Goal: Check status: Check status

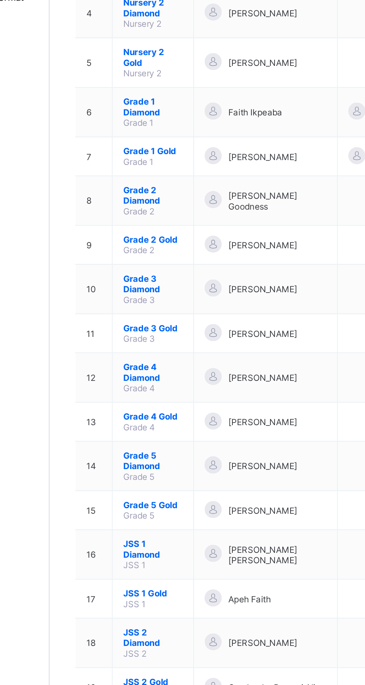
click at [138, 432] on span "Grade 5 Diamond" at bounding box center [143, 437] width 31 height 11
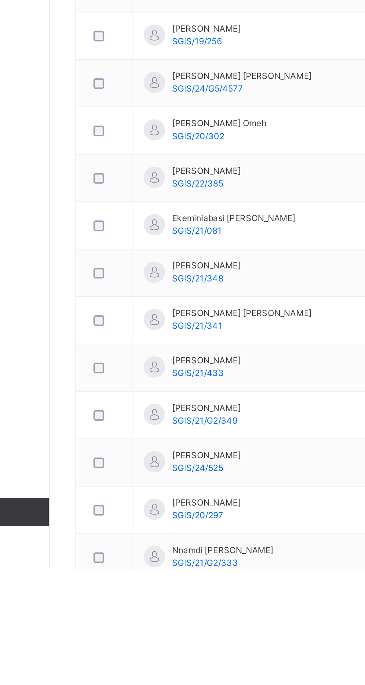
click at [174, 553] on span "[PERSON_NAME] [PERSON_NAME]" at bounding box center [190, 550] width 73 height 7
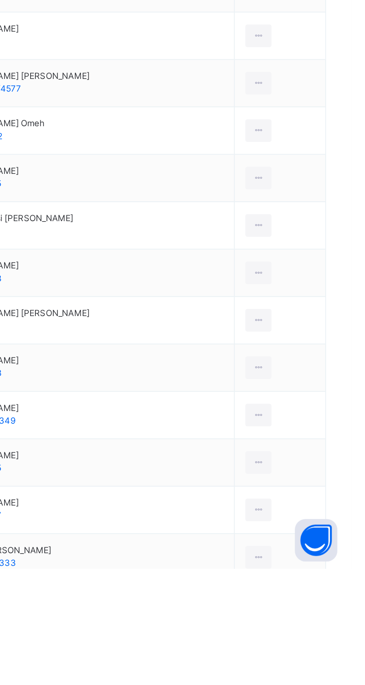
click at [265, 553] on td "[PERSON_NAME] [PERSON_NAME] SGIS/21/341" at bounding box center [218, 554] width 170 height 25
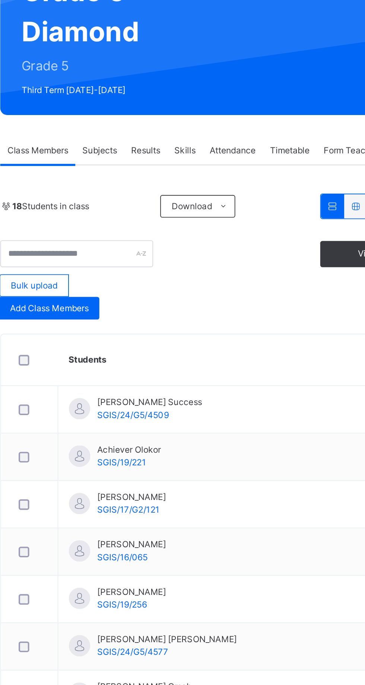
click at [185, 168] on span "Results" at bounding box center [179, 168] width 15 height 7
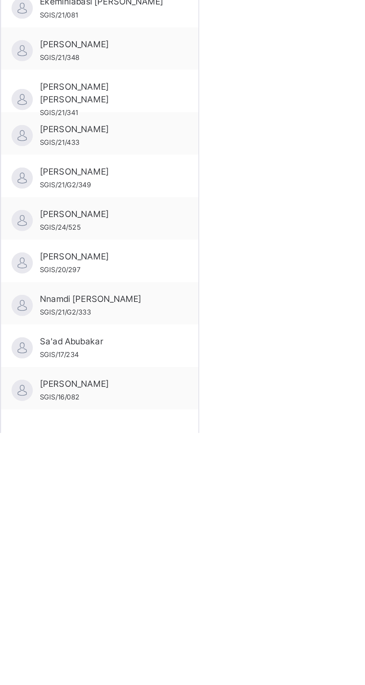
scroll to position [35, 0]
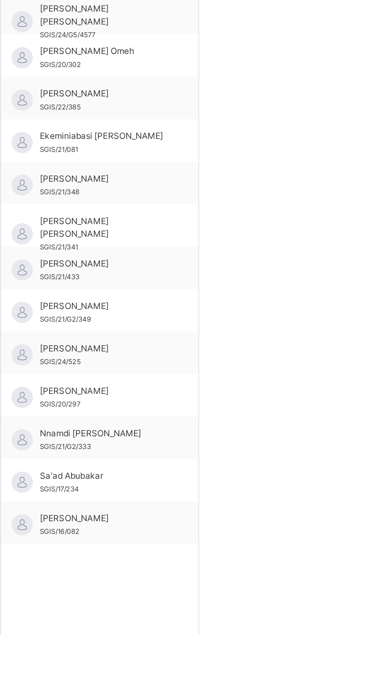
click at [146, 466] on span "[PERSON_NAME] [PERSON_NAME]" at bounding box center [157, 470] width 67 height 13
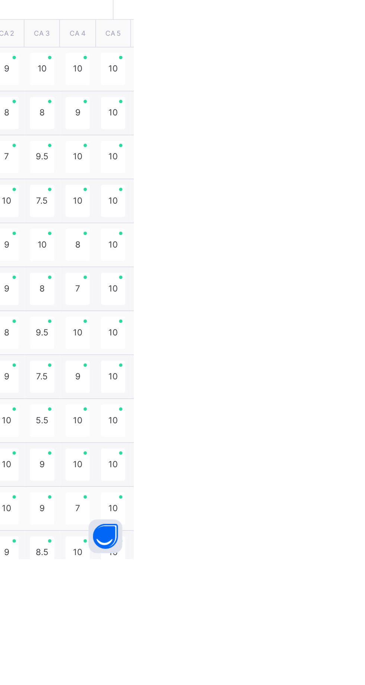
scroll to position [0, 0]
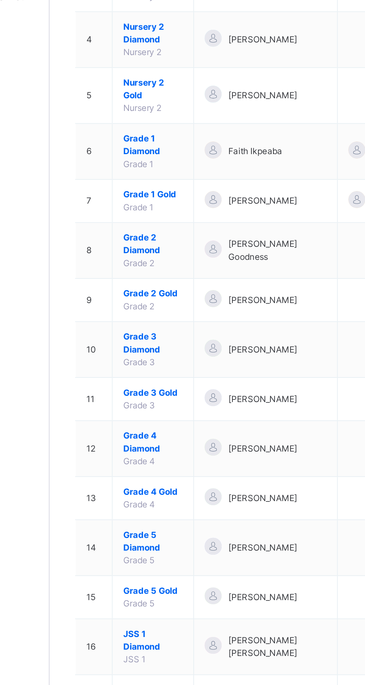
click at [143, 421] on span "Grade 4 Diamond" at bounding box center [143, 427] width 31 height 13
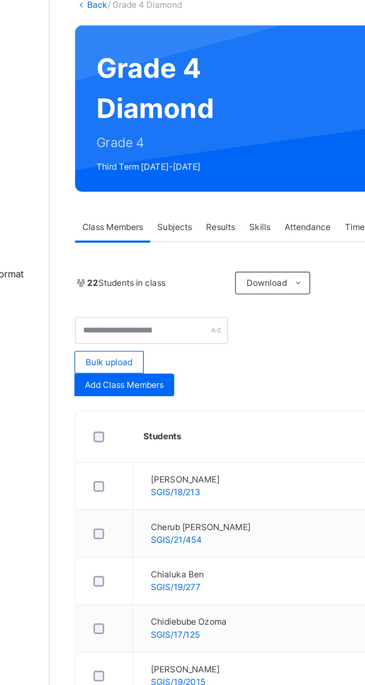
click at [183, 166] on span "Results" at bounding box center [179, 168] width 15 height 7
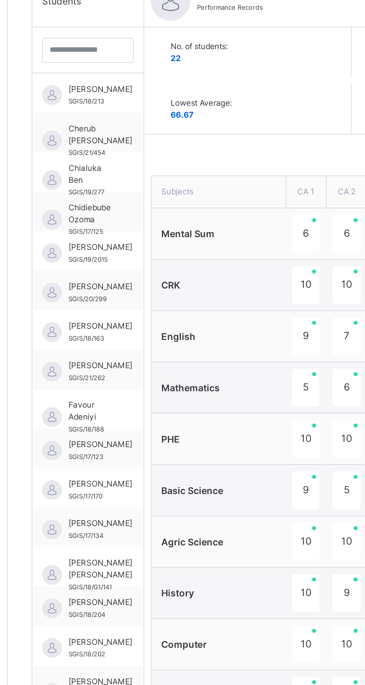
click at [150, 370] on div "[PERSON_NAME] SGIS/19/2015" at bounding box center [134, 371] width 63 height 22
